Goal: Find specific fact: Find specific fact

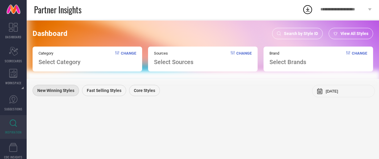
click at [294, 33] on span "Search by Style ID" at bounding box center [301, 33] width 34 height 5
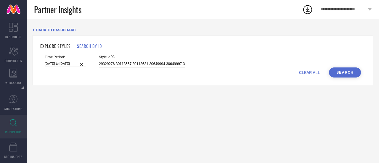
click at [127, 64] on input "29329276 30113567 30113631 30649994 30649997 30650018 29997506" at bounding box center [142, 64] width 86 height 7
paste input "32921631 34462946 33000922 34462949 32888436 32914429 32921623 34462955 1306409…"
type input "32921631 34462946 33000922 34462949 32888436 32914429 32921623 34462955 1306409…"
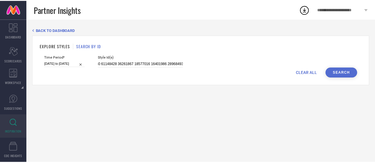
scroll to position [0, 0]
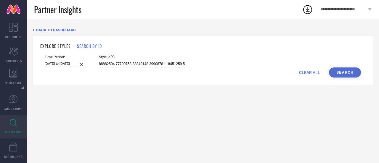
click at [356, 71] on button "Search" at bounding box center [345, 73] width 32 height 10
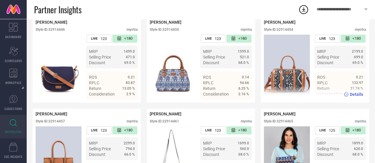
scroll to position [1184, 0]
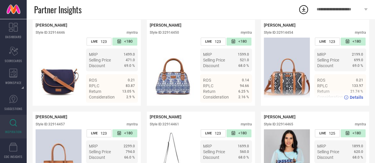
click at [286, 35] on div "Style ID: 32914454" at bounding box center [278, 33] width 29 height 4
copy div "32914454"
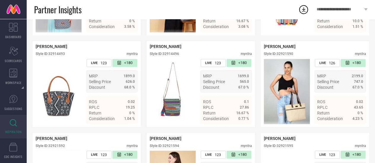
scroll to position [1626, 0]
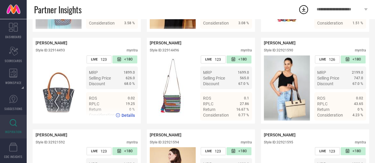
click at [57, 52] on div "Style ID: 32914493" at bounding box center [50, 50] width 29 height 4
copy div "32914493"
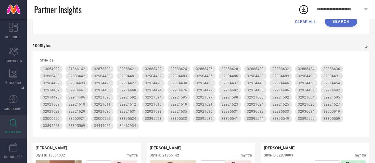
scroll to position [15, 0]
